Goal: Find specific page/section: Find specific page/section

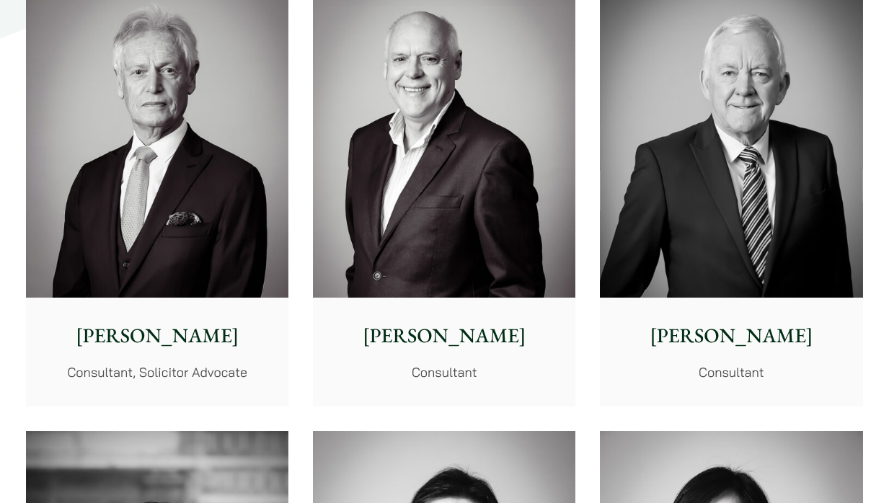
scroll to position [6608, 0]
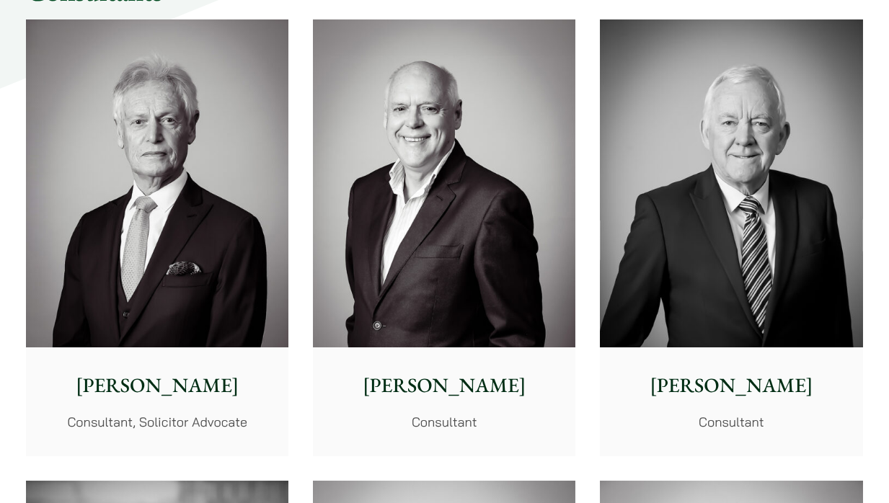
click at [225, 141] on img at bounding box center [157, 183] width 262 height 328
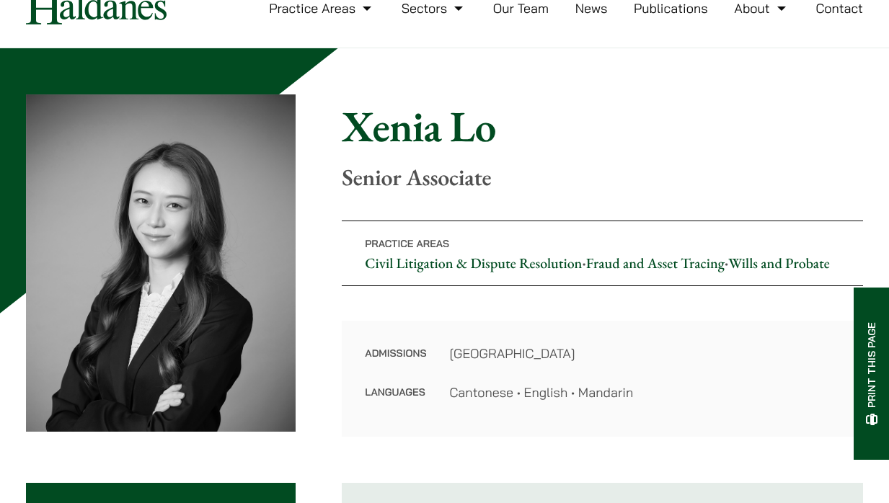
scroll to position [37, 0]
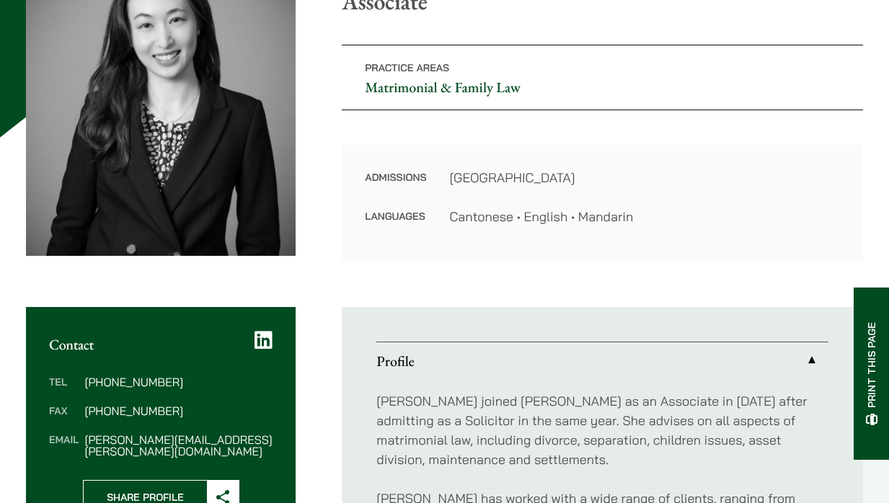
scroll to position [78, 0]
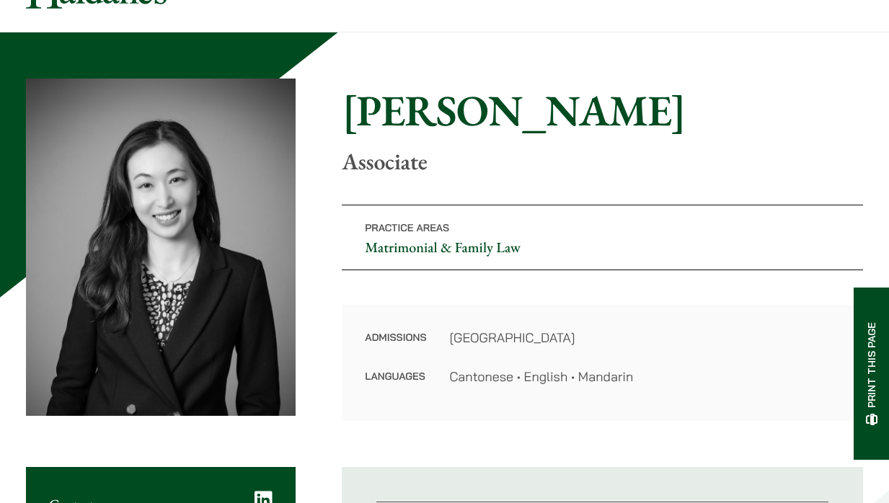
click at [632, 167] on p "Associate" at bounding box center [602, 161] width 521 height 27
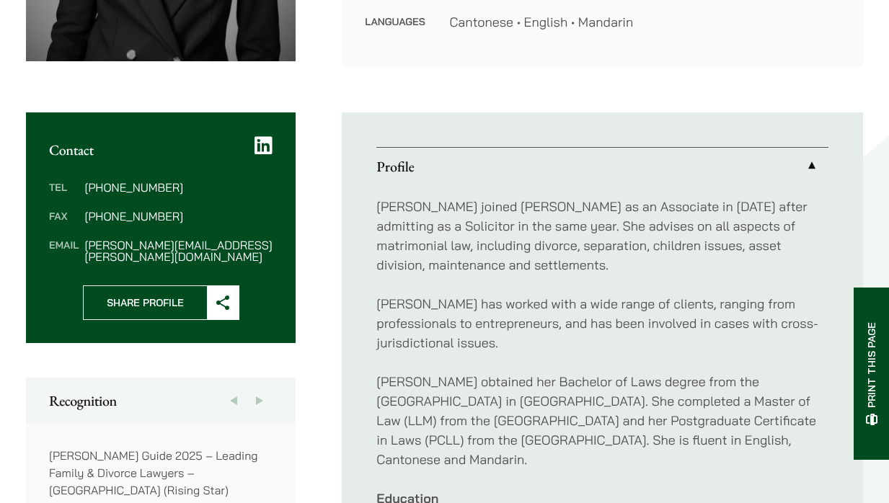
scroll to position [539, 0]
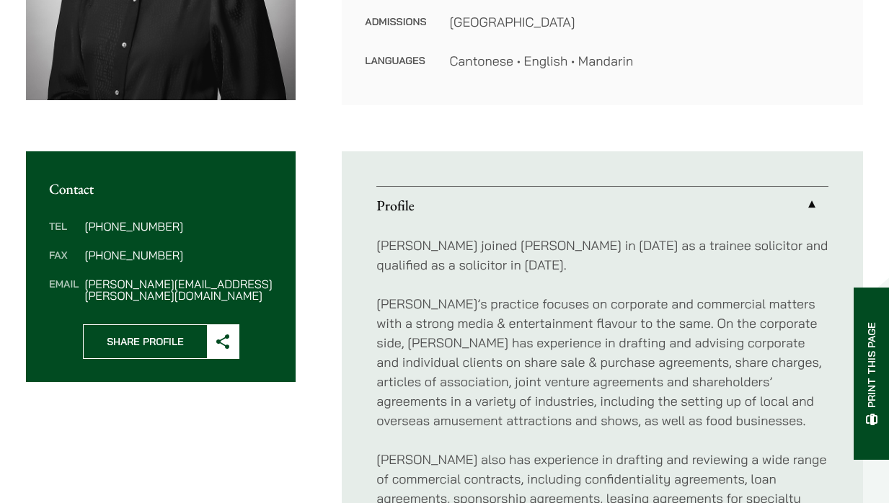
scroll to position [23, 0]
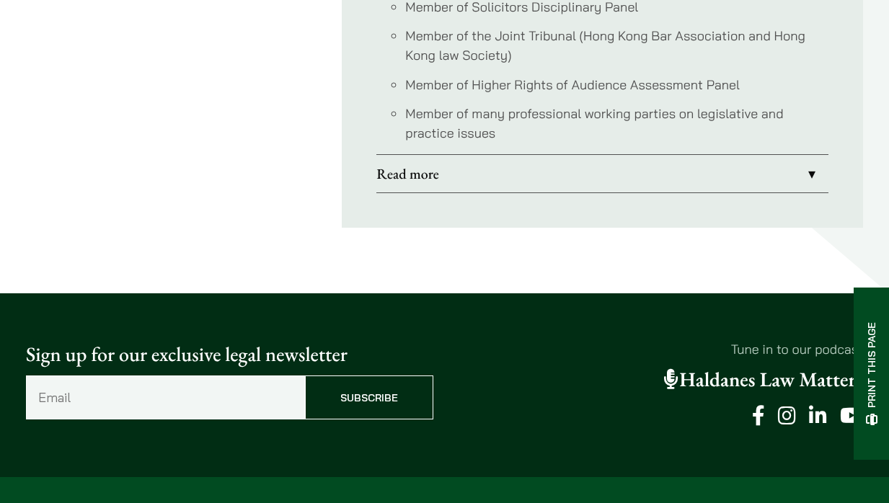
scroll to position [1713, 0]
